Goal: Navigation & Orientation: Find specific page/section

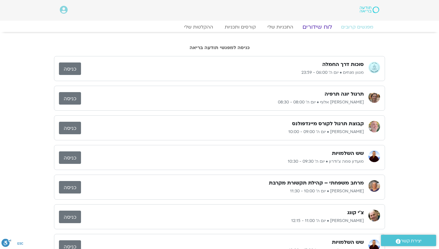
click at [317, 27] on link "לוח שידורים" at bounding box center [317, 27] width 44 height 7
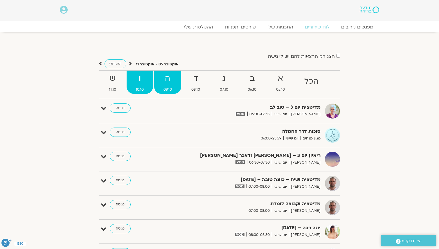
click at [170, 80] on strong "ה" at bounding box center [167, 78] width 27 height 13
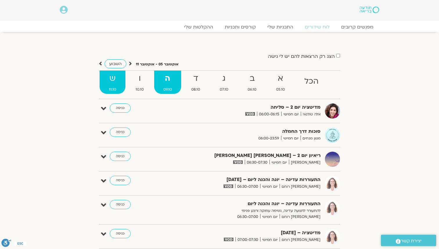
click at [116, 81] on strong "ש" at bounding box center [113, 78] width 26 height 13
